Goal: Book appointment/travel/reservation

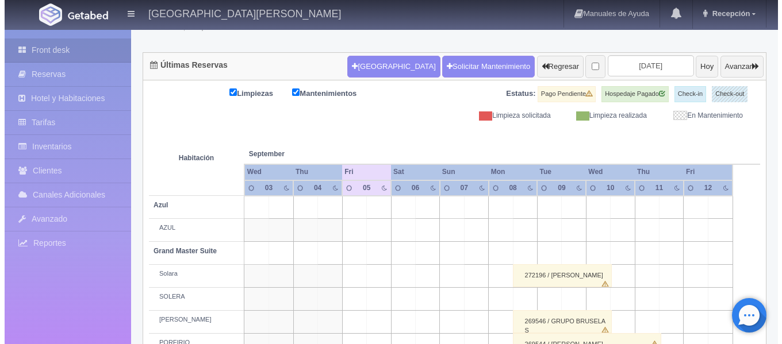
scroll to position [115, 0]
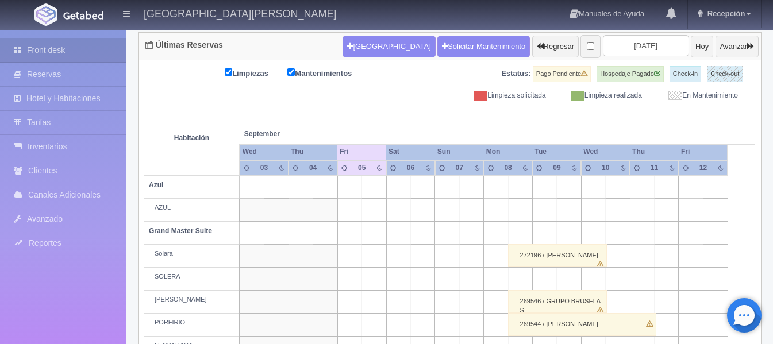
click at [523, 188] on td at bounding box center [520, 187] width 24 height 23
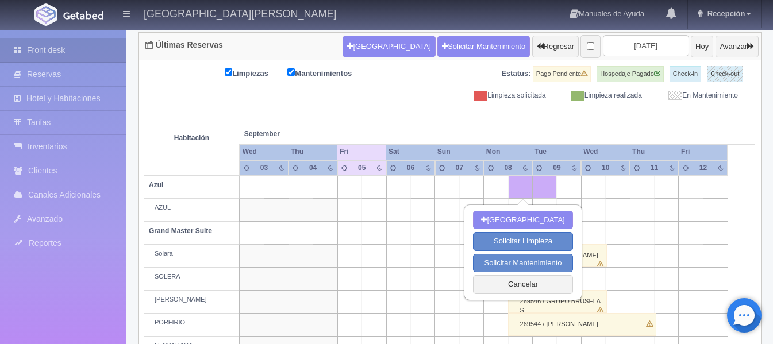
click at [586, 178] on td at bounding box center [593, 187] width 24 height 23
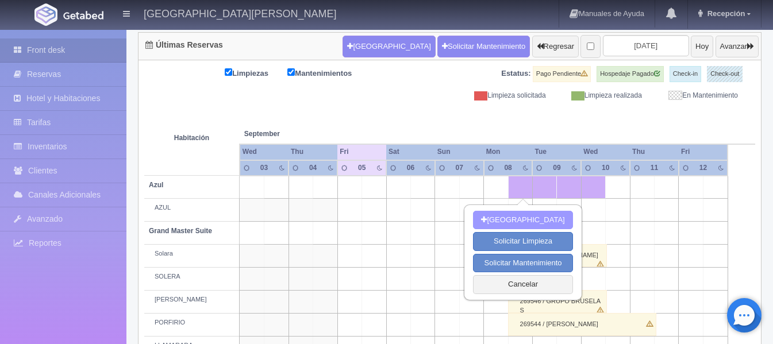
click at [523, 226] on button "[GEOGRAPHIC_DATA]" at bounding box center [522, 220] width 99 height 19
type input "[DATE]"
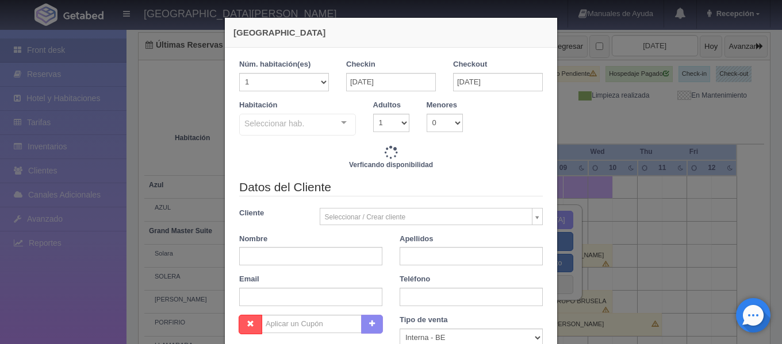
checkbox input "false"
type input "16200.00"
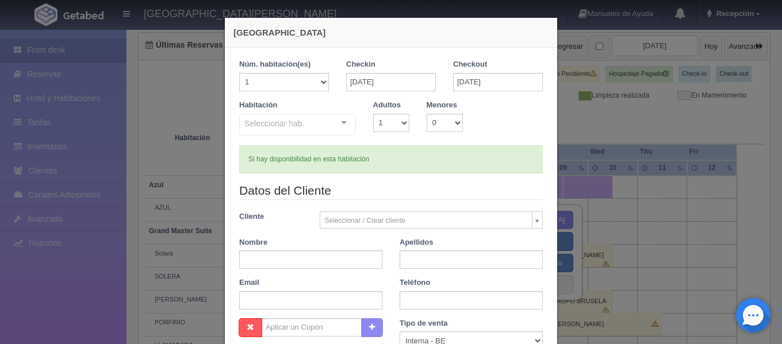
checkbox input "false"
click at [338, 125] on div "Seleccionar hab. Suite con 2 camas matrimoniales-No apta para menores Suite con…" at bounding box center [297, 125] width 117 height 23
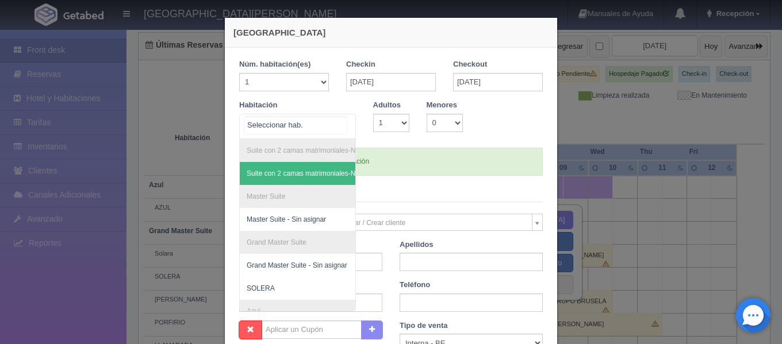
scroll to position [172, 0]
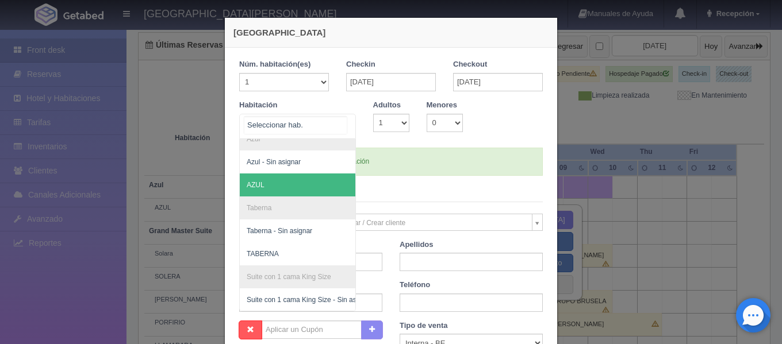
click at [302, 183] on span "AZUL" at bounding box center [353, 185] width 227 height 23
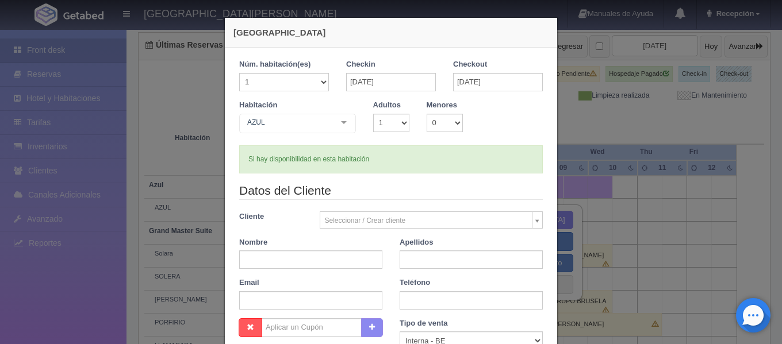
checkbox input "false"
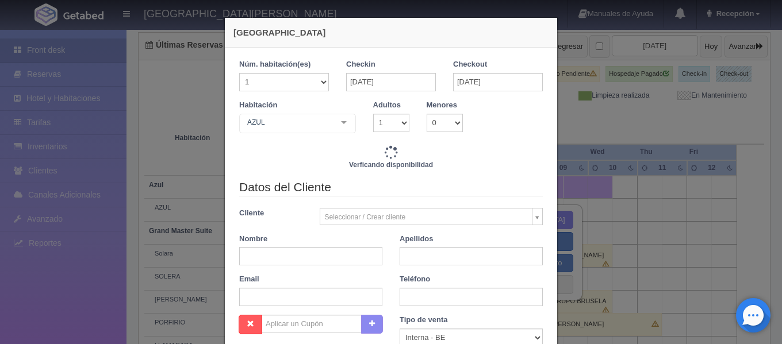
type input "16200.00"
checkbox input "false"
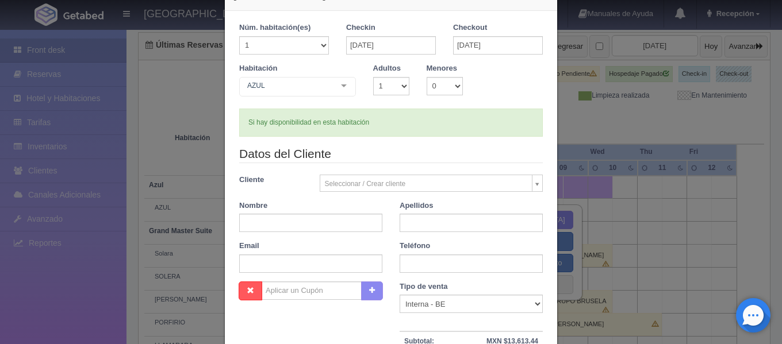
scroll to position [115, 0]
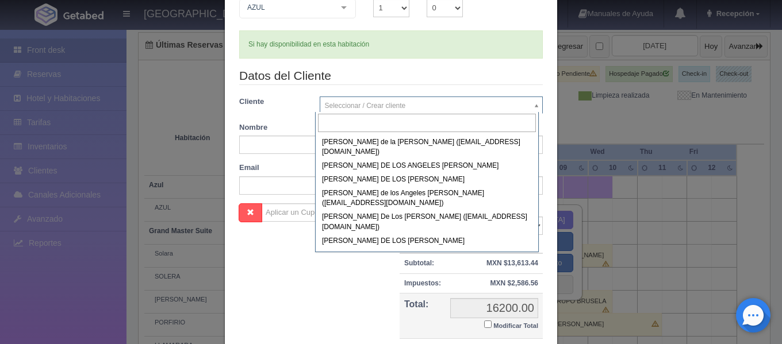
scroll to position [87209, 0]
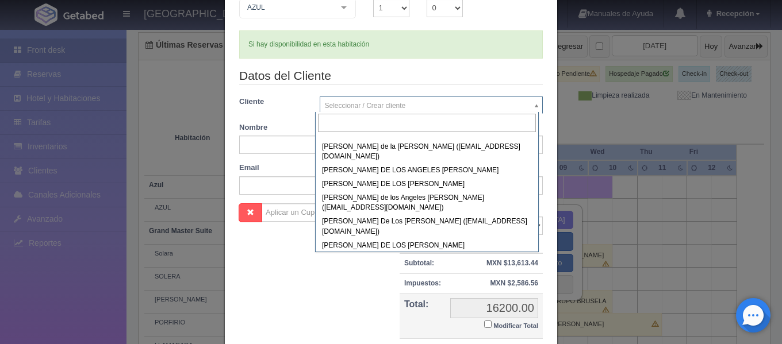
select select "175638"
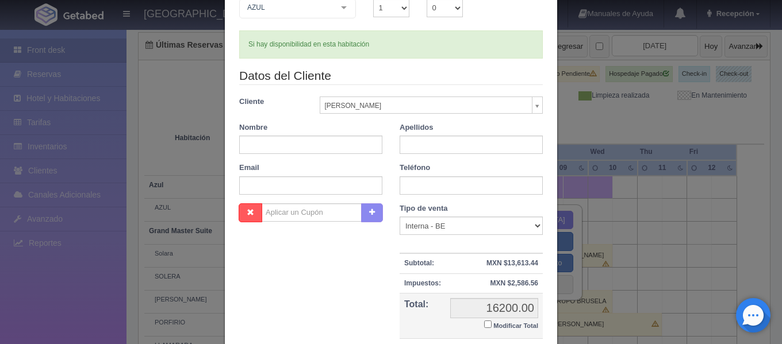
type input "[PERSON_NAME] [PERSON_NAME]"
type input "[PERSON_NAME]"
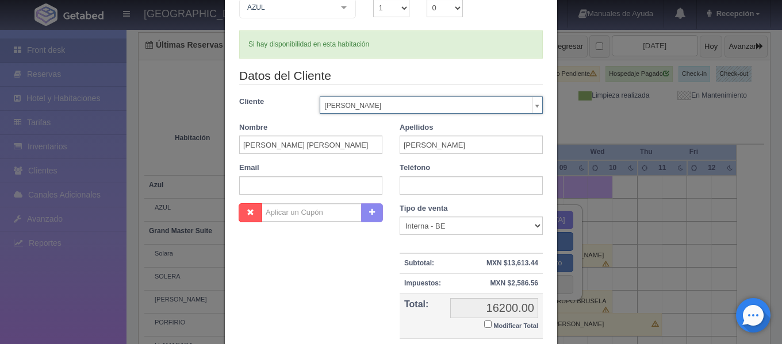
scroll to position [0, 0]
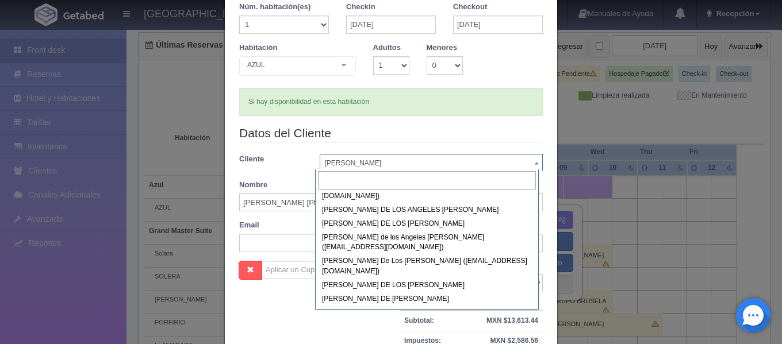
scroll to position [87223, 0]
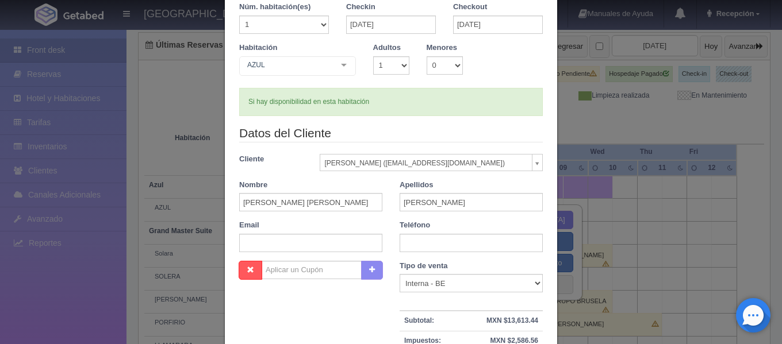
select select "189436"
type input "[PERSON_NAME]"
type input "[EMAIL_ADDRESS][DOMAIN_NAME]"
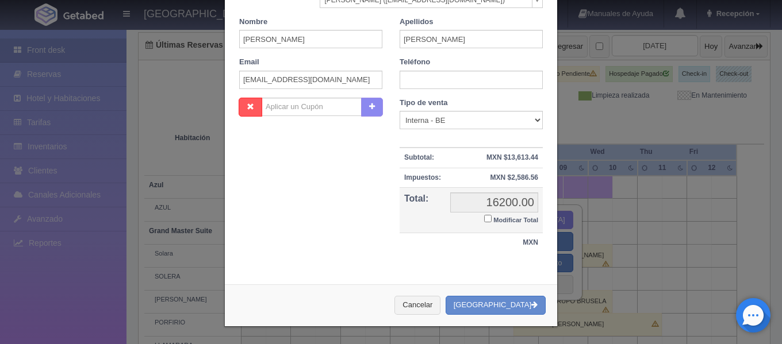
scroll to position [106, 0]
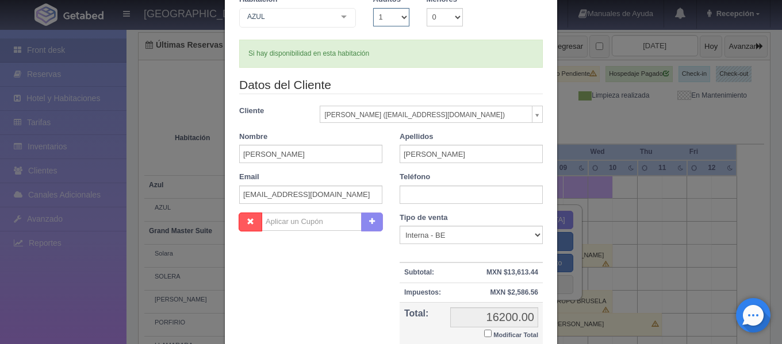
click at [400, 21] on select "1 2 3 4 5 6 7 8 9 10" at bounding box center [391, 17] width 36 height 18
select select "2"
click at [373, 8] on select "1 2 3 4 5 6 7 8 9 10" at bounding box center [391, 17] width 36 height 18
checkbox input "false"
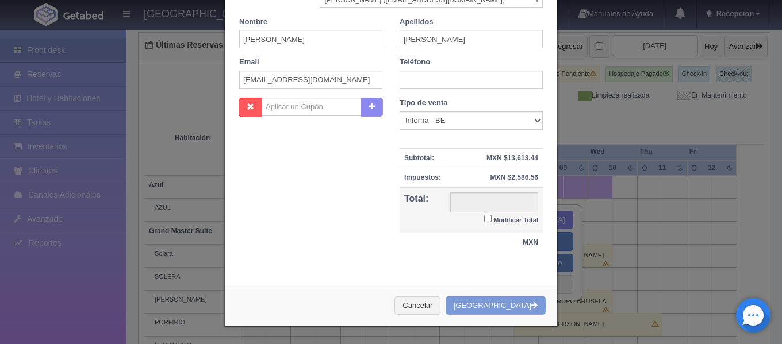
type input "16200.00"
checkbox input "false"
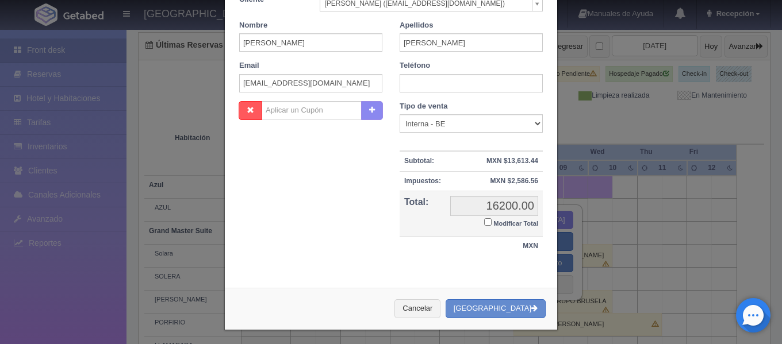
scroll to position [221, 0]
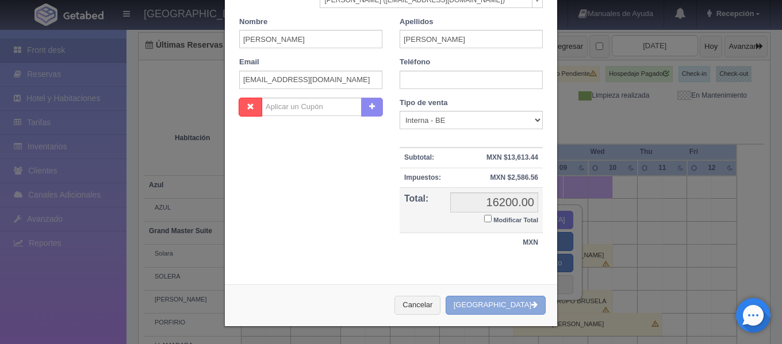
click at [497, 309] on button "[GEOGRAPHIC_DATA]" at bounding box center [495, 305] width 100 height 19
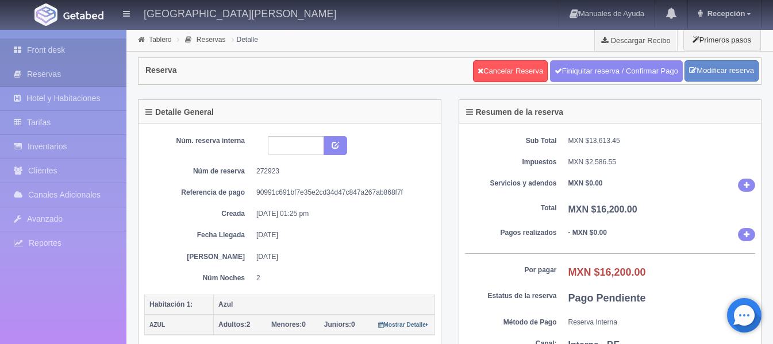
click at [98, 52] on link "Front desk" at bounding box center [63, 51] width 126 height 24
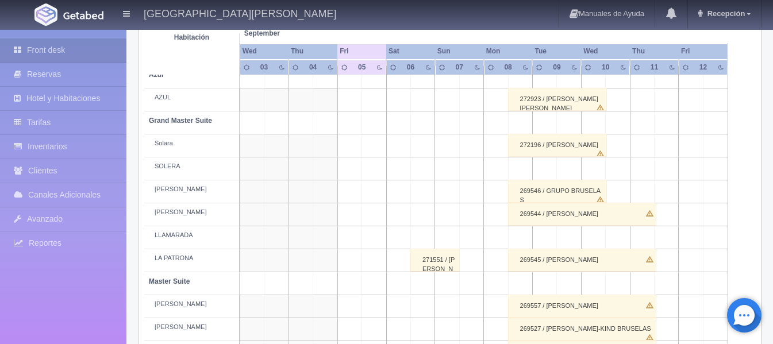
scroll to position [230, 0]
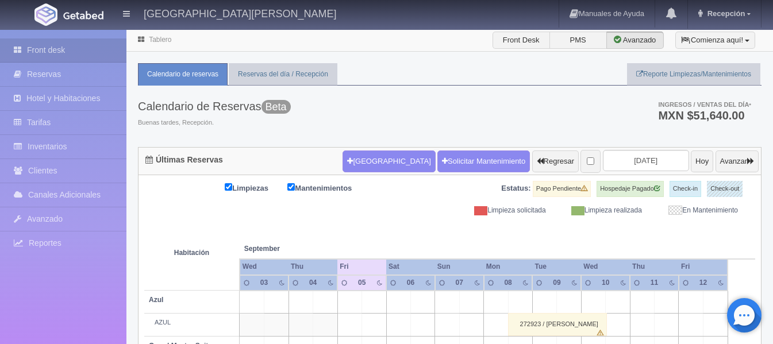
scroll to position [230, 0]
